Goal: Obtain resource: Download file/media

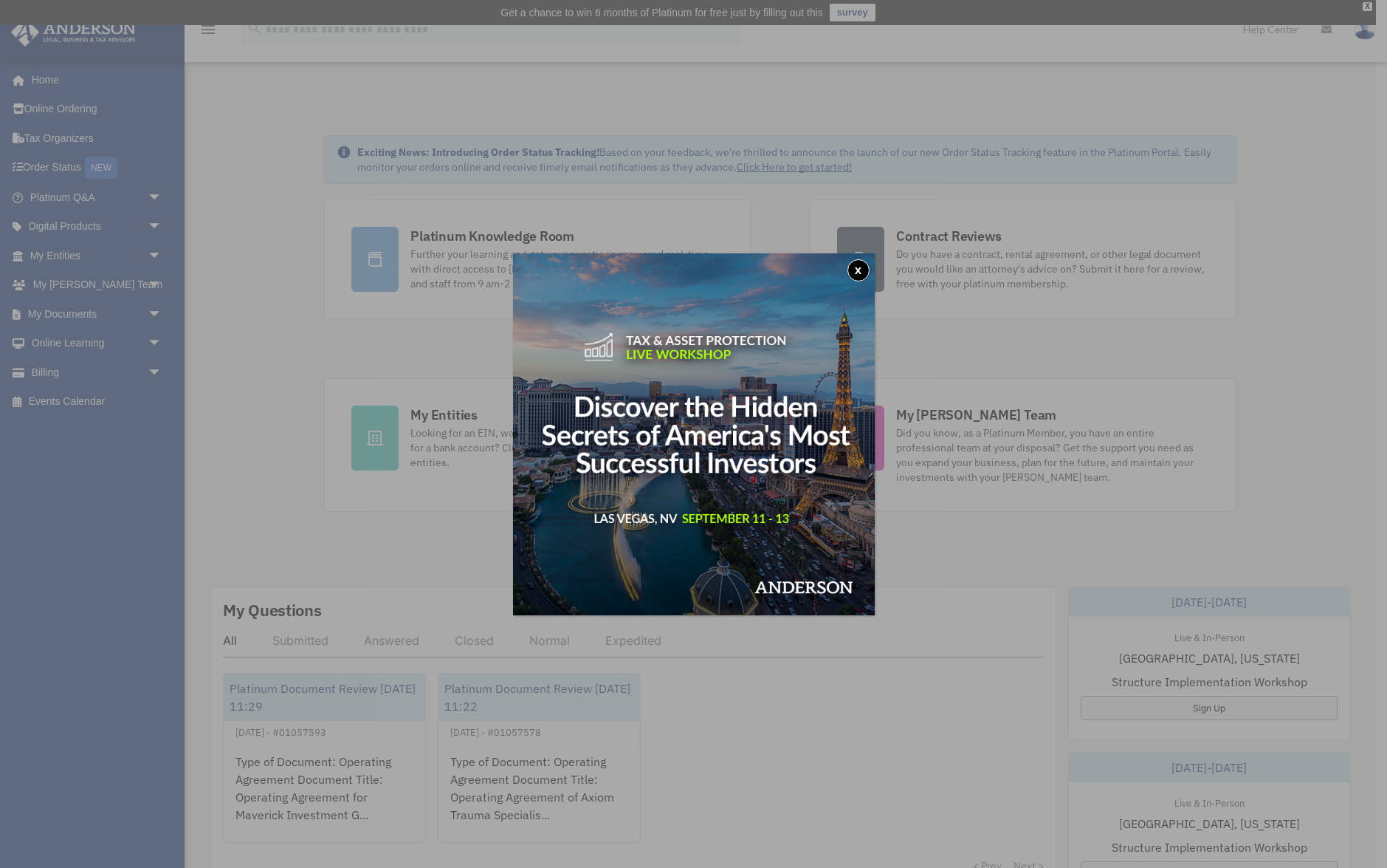
click at [862, 271] on button "x" at bounding box center [859, 270] width 22 height 22
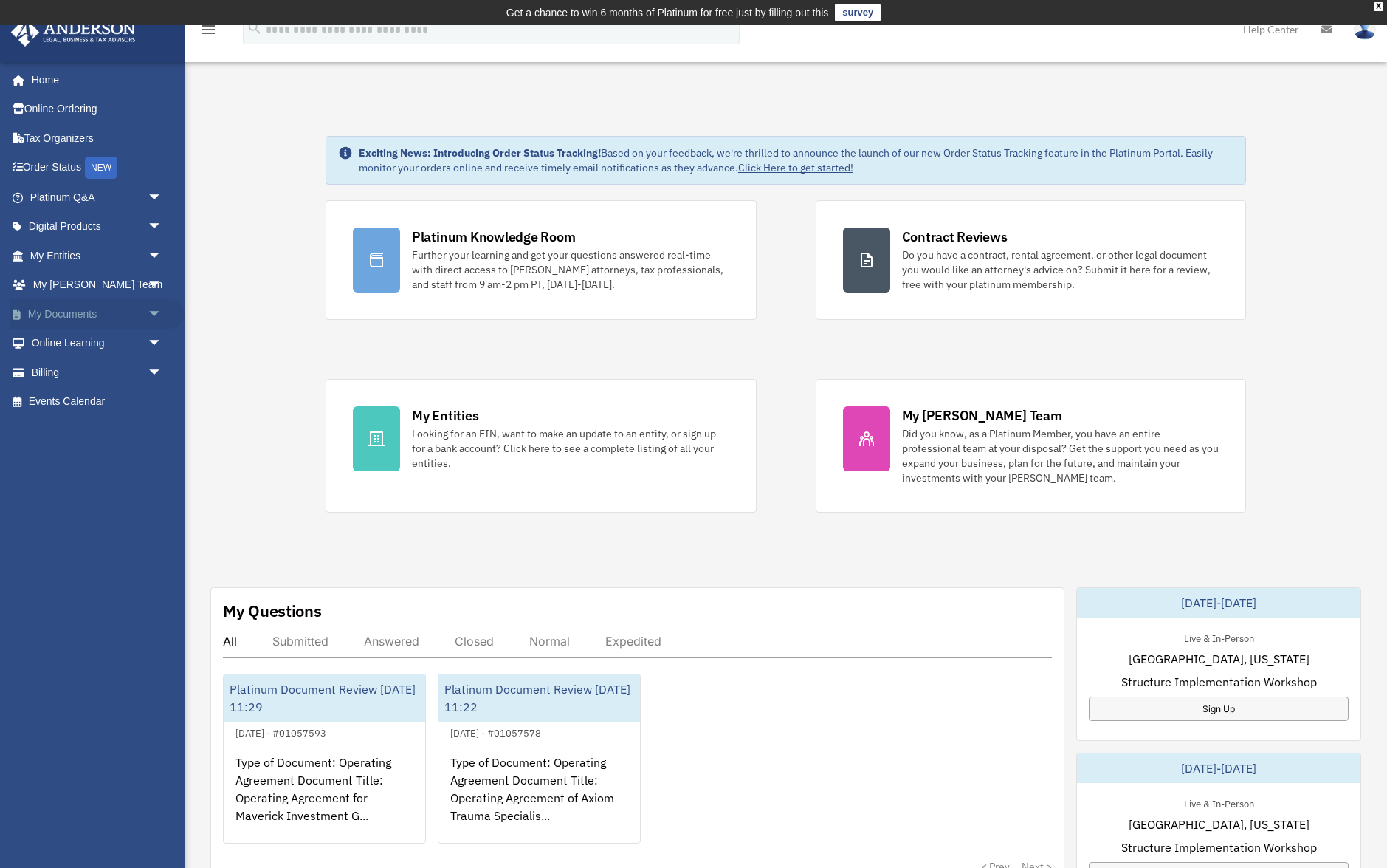
click at [119, 317] on link "My Documents arrow_drop_down" at bounding box center [97, 314] width 174 height 30
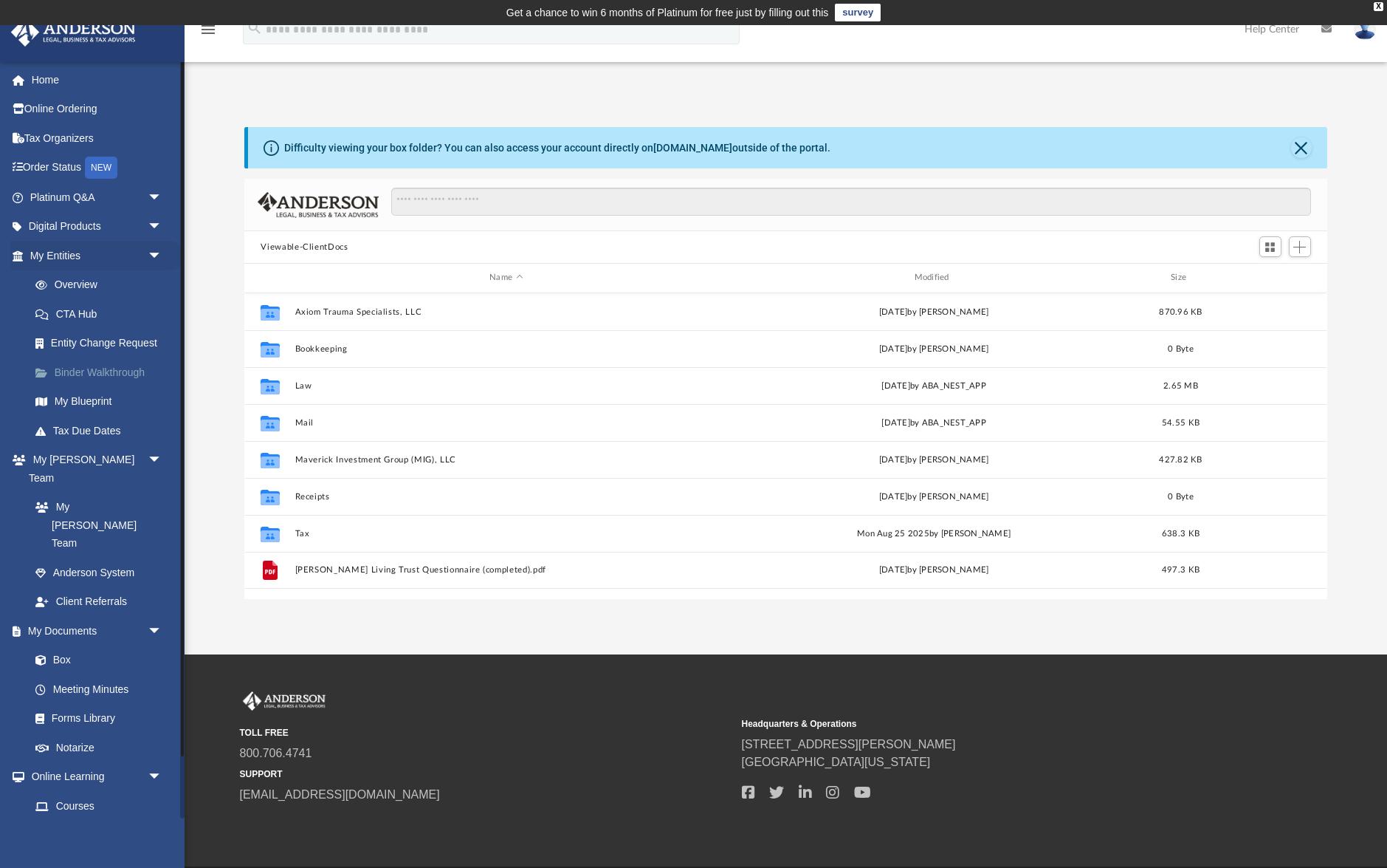
scroll to position [336, 1082]
click at [773, 150] on div "Difficulty viewing your box folder? You can also access your account directly o…" at bounding box center [557, 148] width 546 height 16
click at [767, 144] on div "Difficulty viewing your box folder? You can also access your account directly o…" at bounding box center [557, 148] width 546 height 16
click at [668, 146] on div "Difficulty viewing your box folder? You can also access your account directly o…" at bounding box center [557, 148] width 546 height 16
click at [95, 645] on link "Box" at bounding box center [103, 660] width 164 height 30
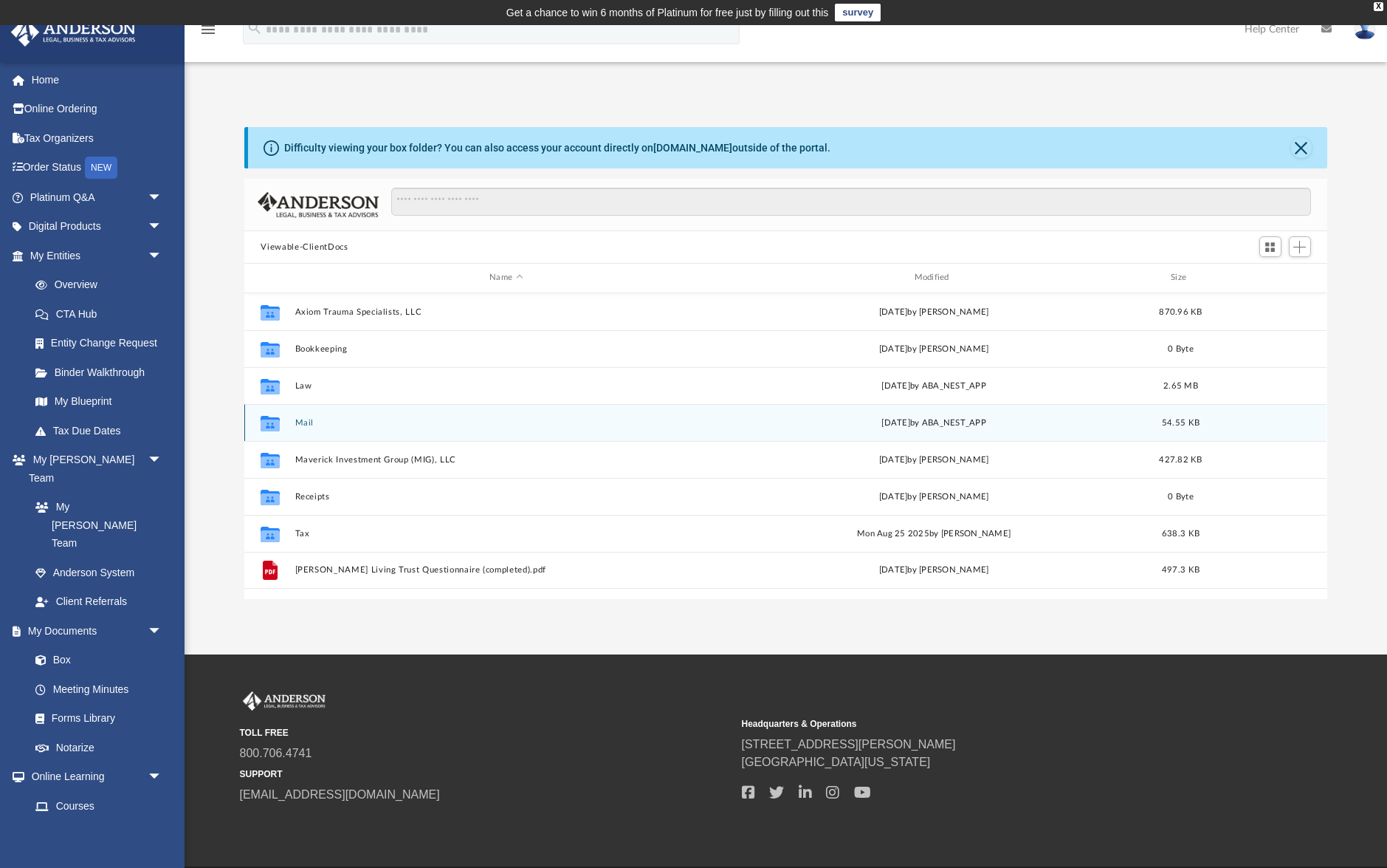
click at [307, 427] on button "Mail" at bounding box center [506, 423] width 422 height 10
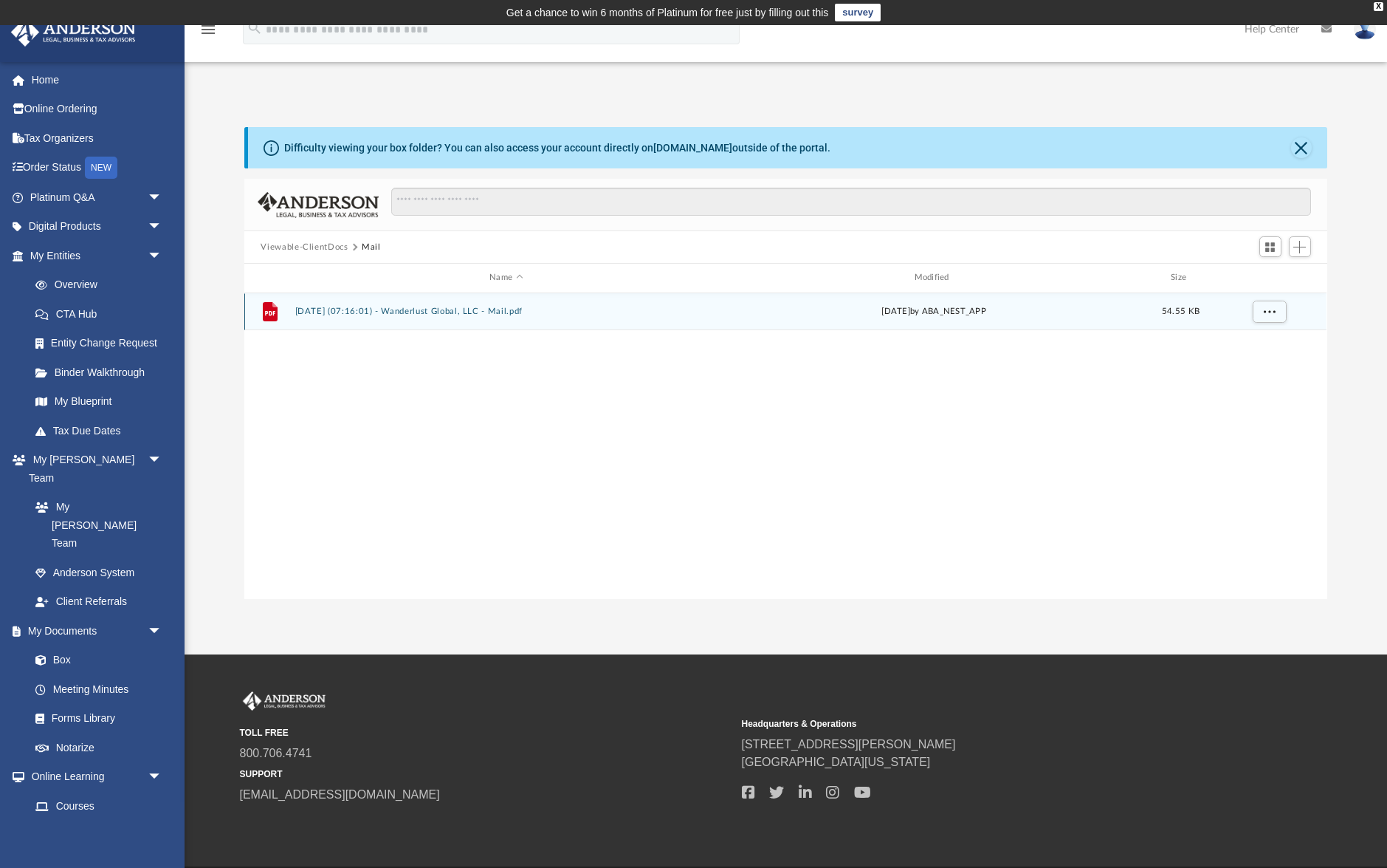
click at [512, 314] on button "2025.08.26 (07:16:01) - Wanderlust Global, LLC - Mail.pdf" at bounding box center [506, 311] width 422 height 10
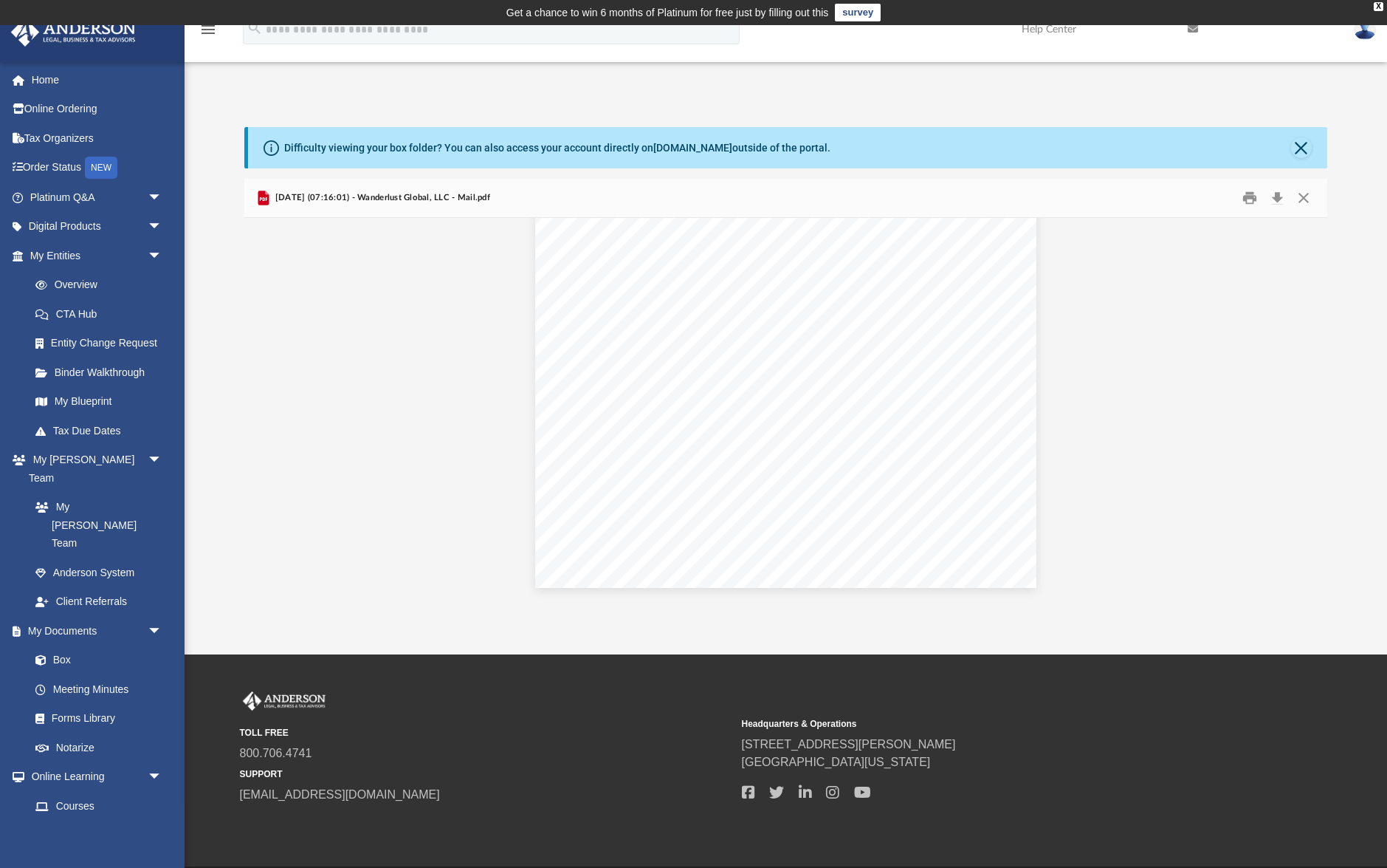
scroll to position [0, 0]
